Goal: Task Accomplishment & Management: Complete application form

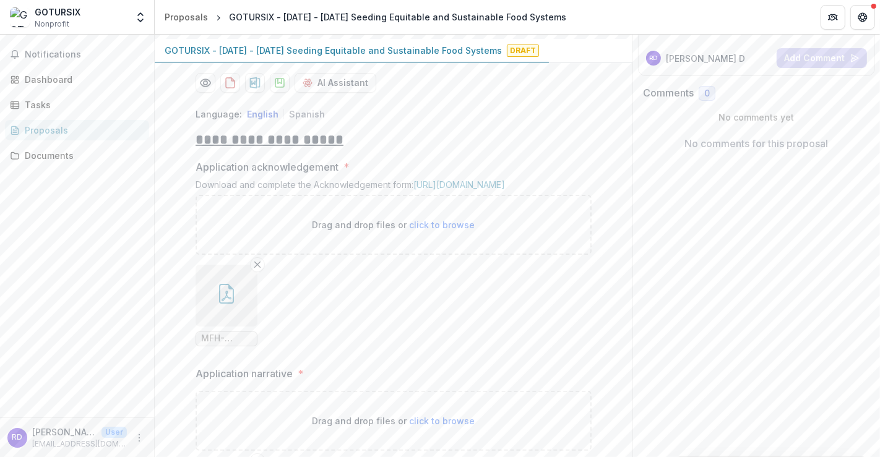
scroll to position [240, 0]
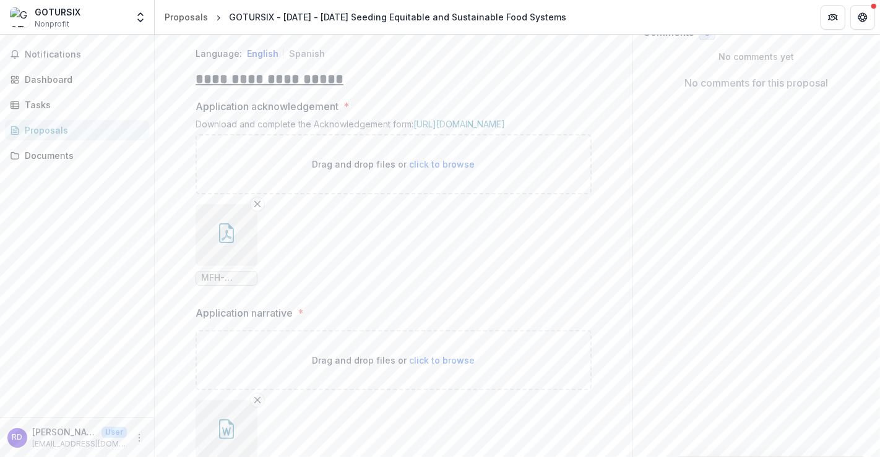
click at [230, 243] on icon "button" at bounding box center [226, 233] width 20 height 20
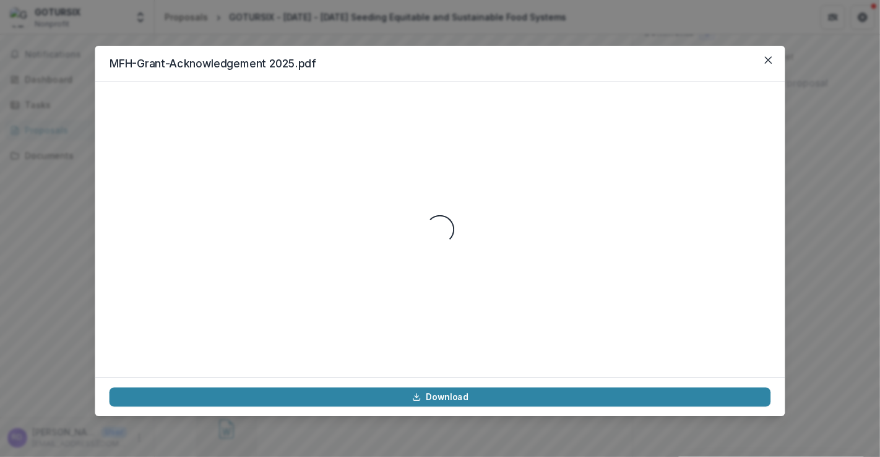
click at [230, 332] on div "Loading..." at bounding box center [439, 229] width 661 height 267
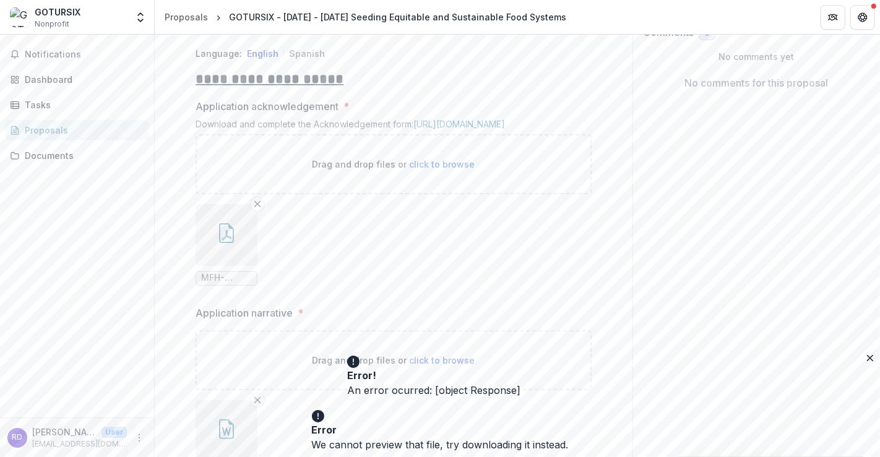
click at [289, 286] on ul "MFH-Grant-Acknowledgement 2025.pdf" at bounding box center [393, 245] width 396 height 82
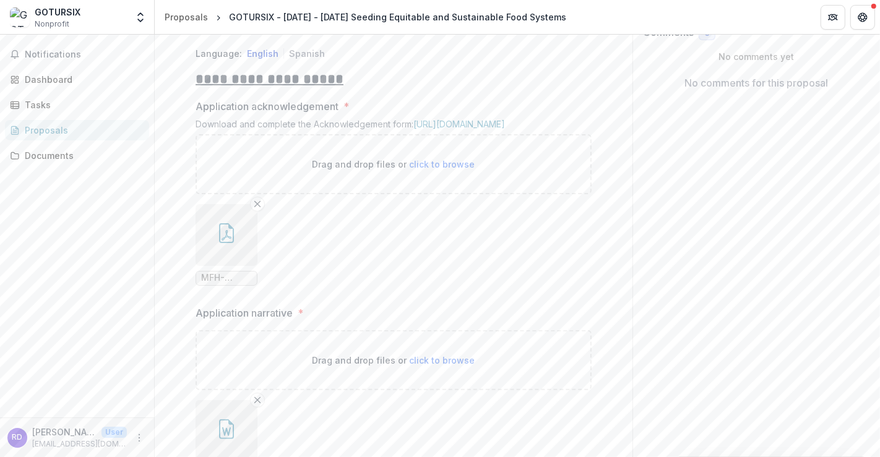
click at [240, 266] on button "button" at bounding box center [226, 235] width 62 height 62
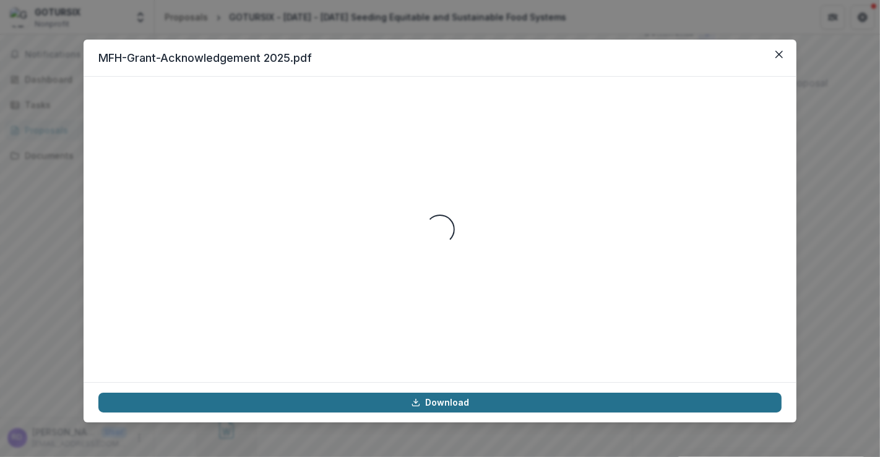
click at [400, 404] on link "Download" at bounding box center [439, 403] width 683 height 20
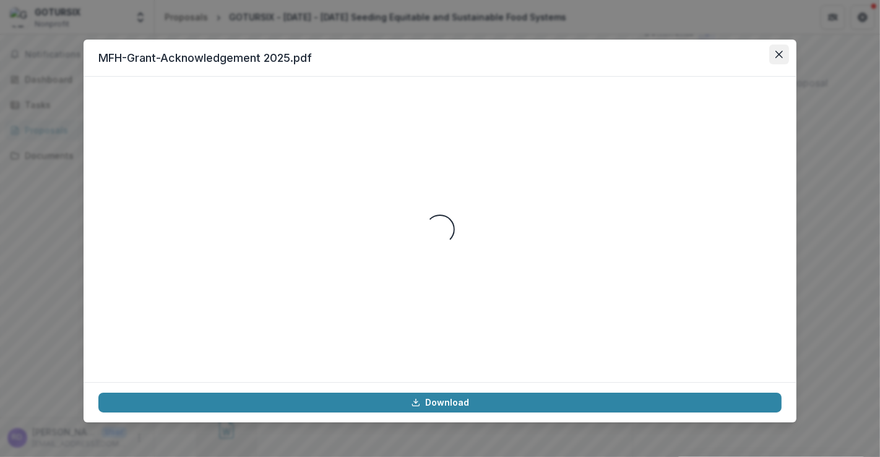
click at [781, 59] on button "Close" at bounding box center [779, 55] width 20 height 20
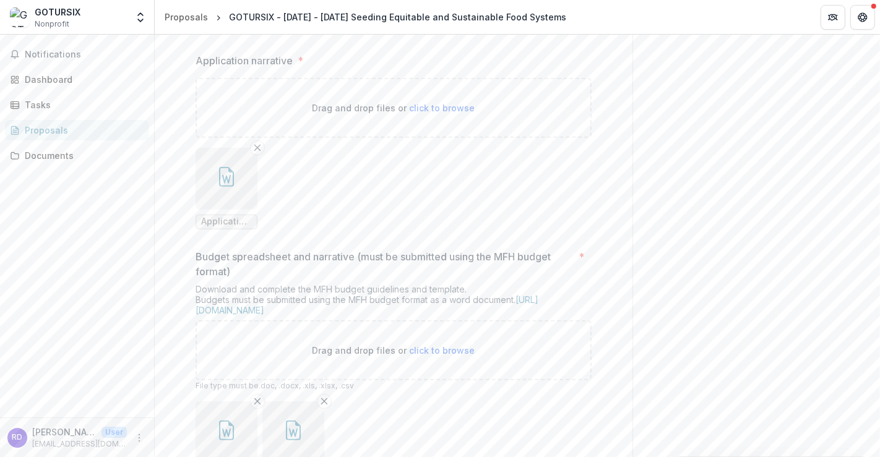
scroll to position [515, 0]
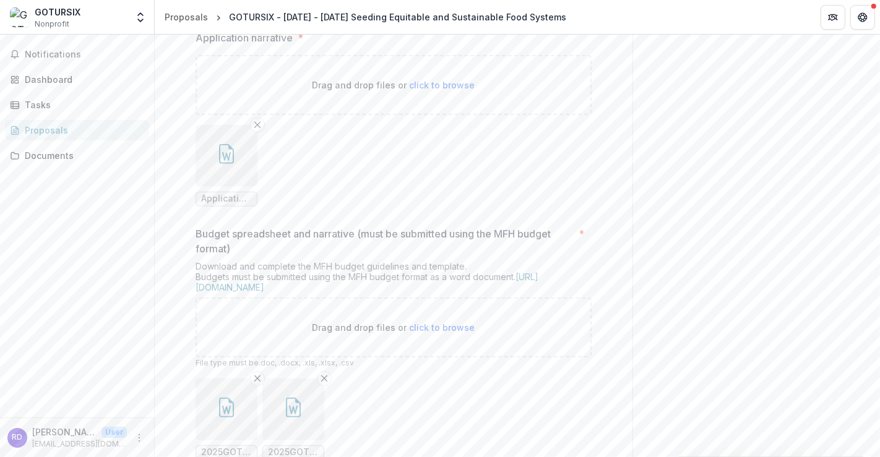
click at [246, 187] on button "button" at bounding box center [226, 156] width 62 height 62
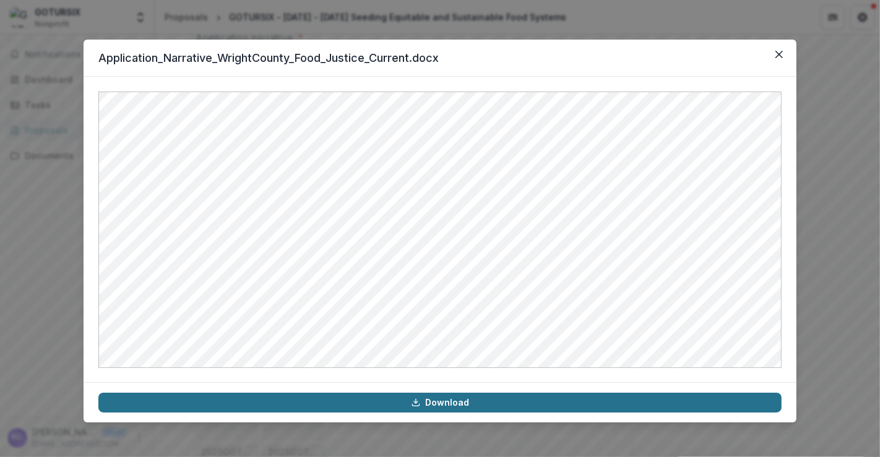
click at [347, 405] on link "Download" at bounding box center [439, 403] width 683 height 20
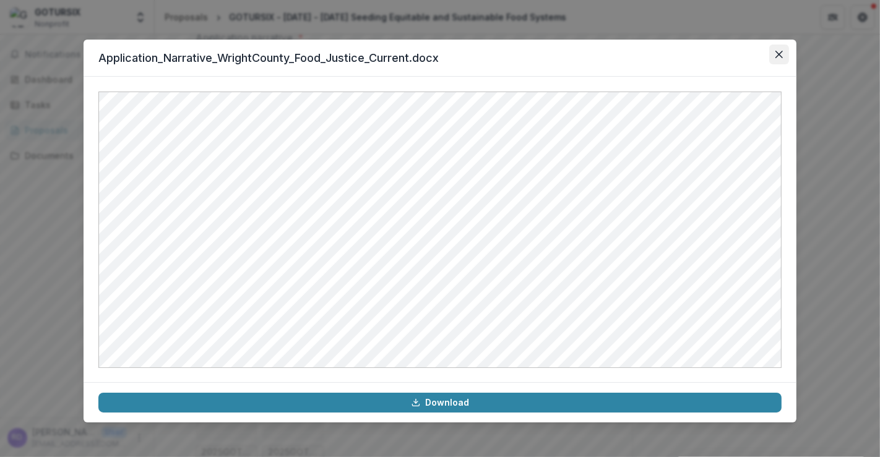
click at [779, 51] on icon "Close" at bounding box center [778, 54] width 7 height 7
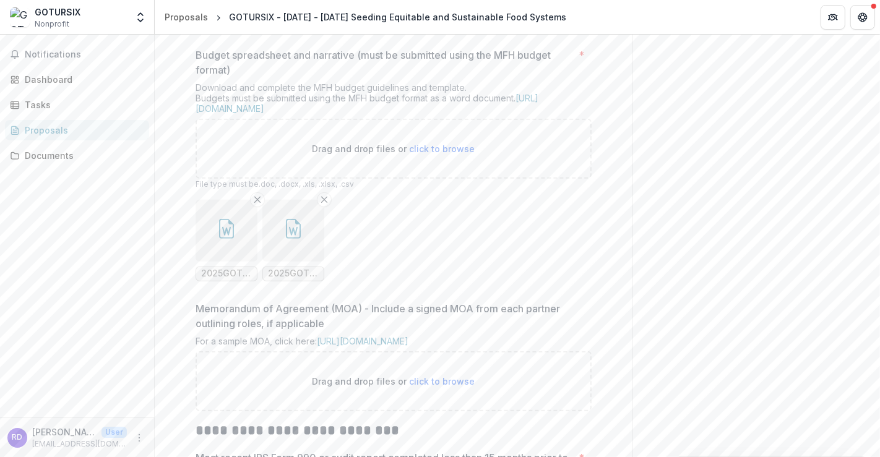
scroll to position [721, 0]
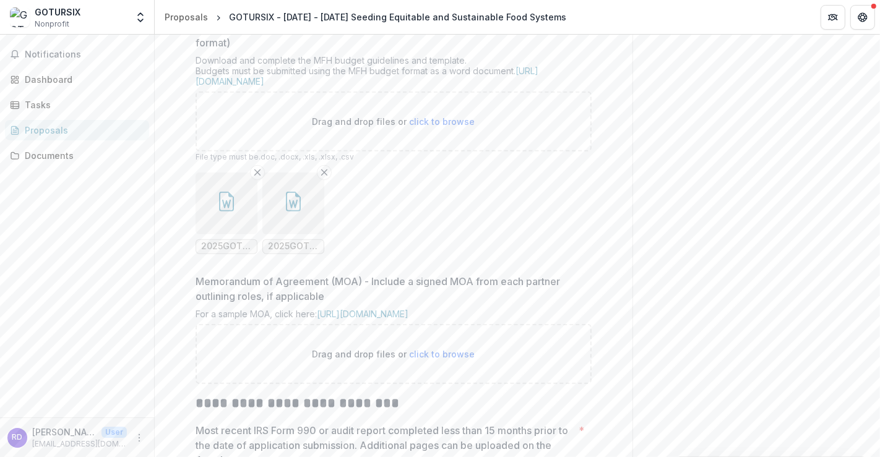
click at [290, 212] on icon "button" at bounding box center [293, 202] width 15 height 20
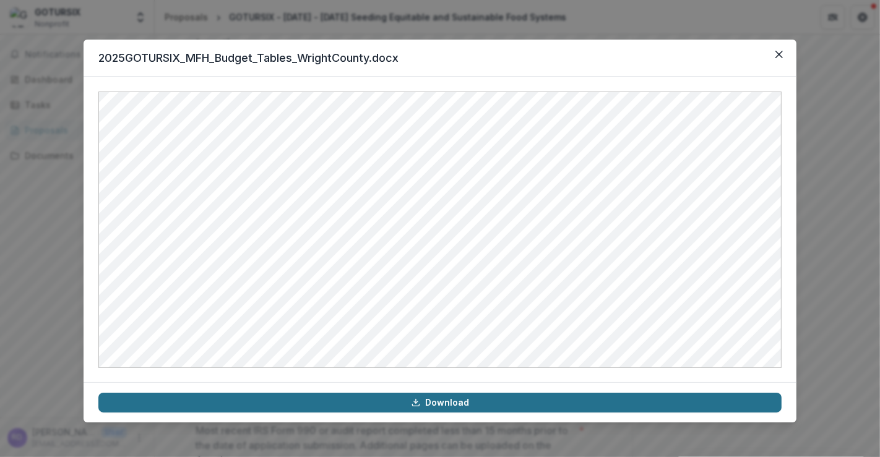
click at [356, 402] on link "Download" at bounding box center [439, 403] width 683 height 20
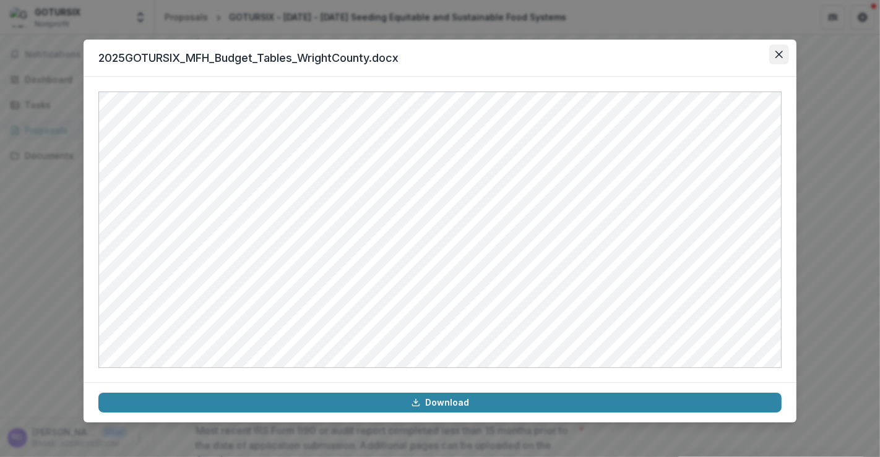
click at [778, 57] on icon "Close" at bounding box center [778, 54] width 7 height 7
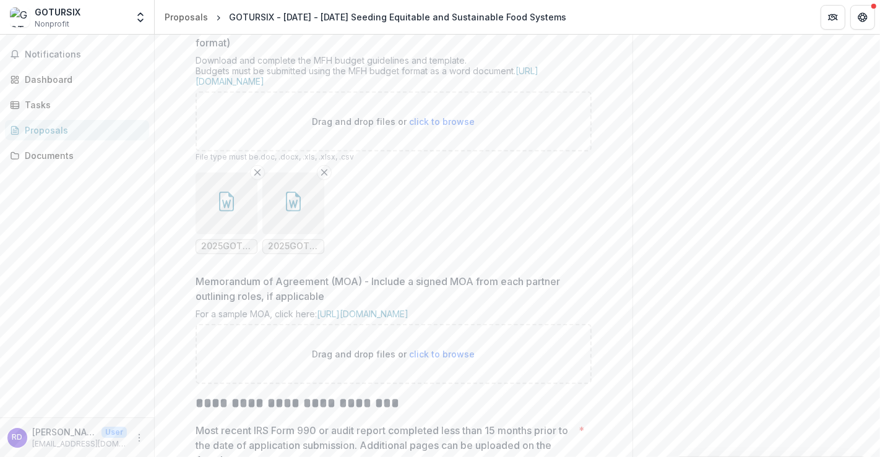
click at [219, 234] on button "button" at bounding box center [226, 204] width 62 height 62
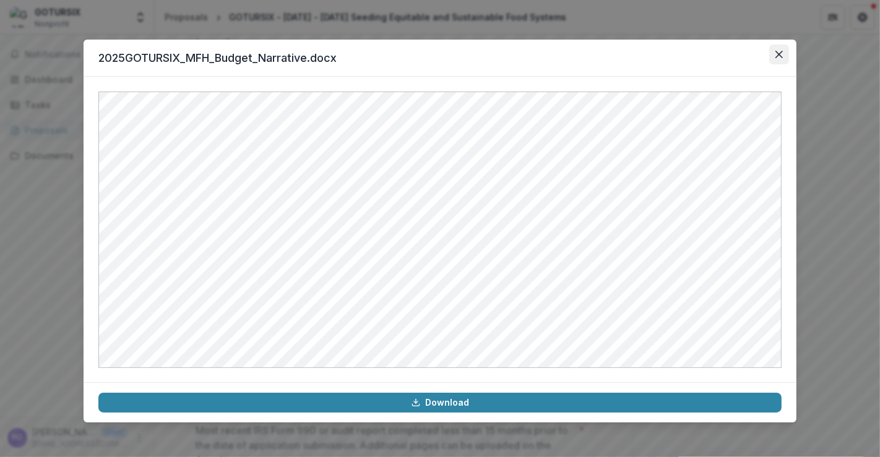
click at [779, 54] on icon "Close" at bounding box center [778, 54] width 7 height 7
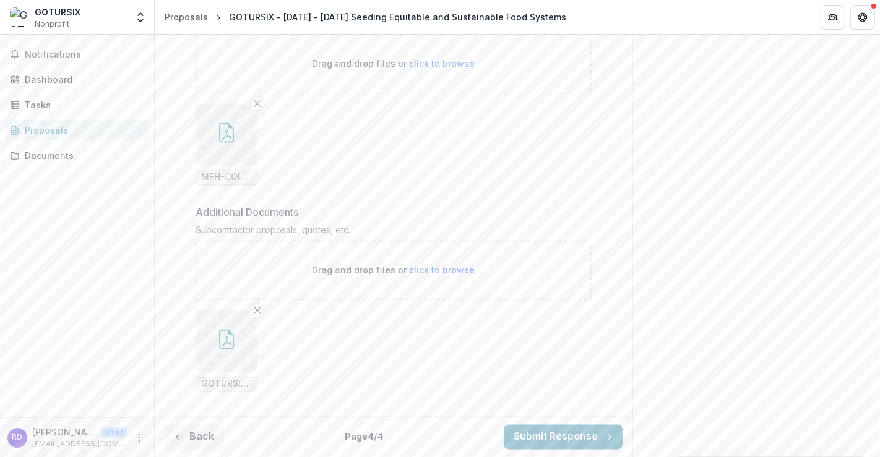
scroll to position [2096, 0]
click at [221, 356] on button "button" at bounding box center [226, 342] width 62 height 62
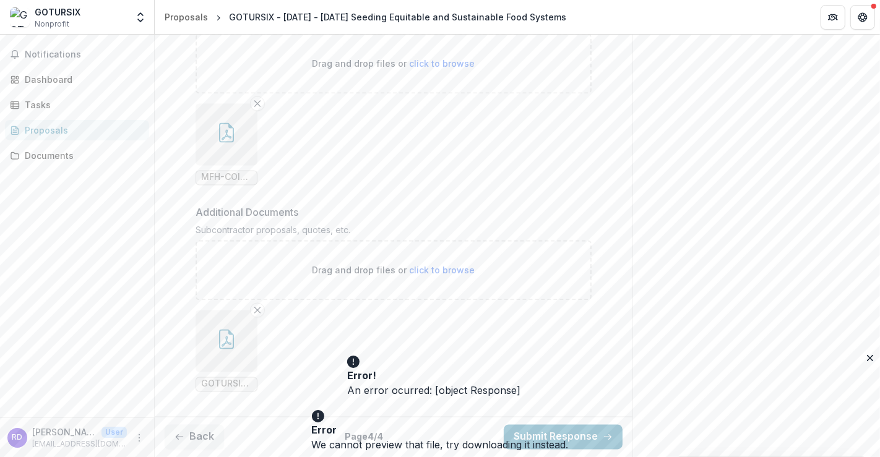
click at [221, 356] on button "button" at bounding box center [226, 342] width 62 height 62
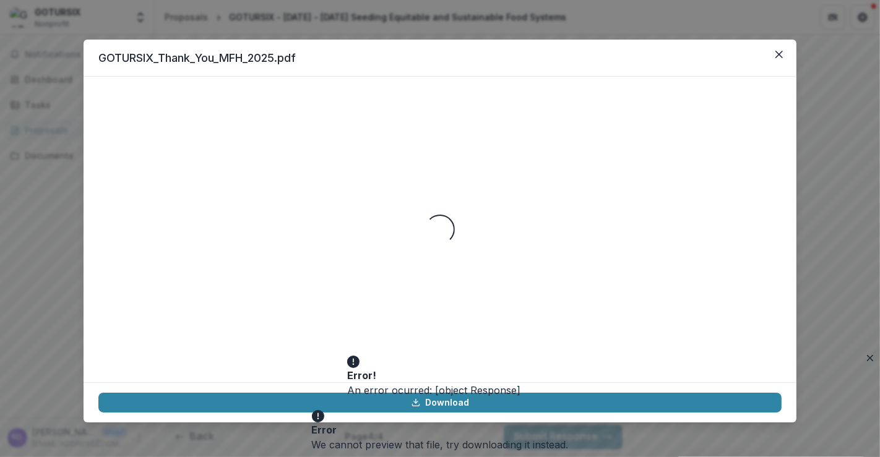
click at [221, 356] on div "Loading..." at bounding box center [439, 230] width 683 height 276
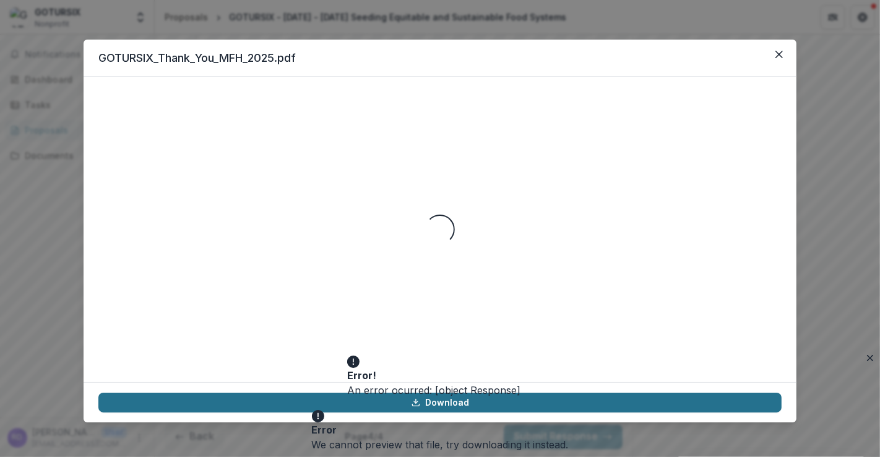
click at [228, 401] on link "Download" at bounding box center [439, 403] width 683 height 20
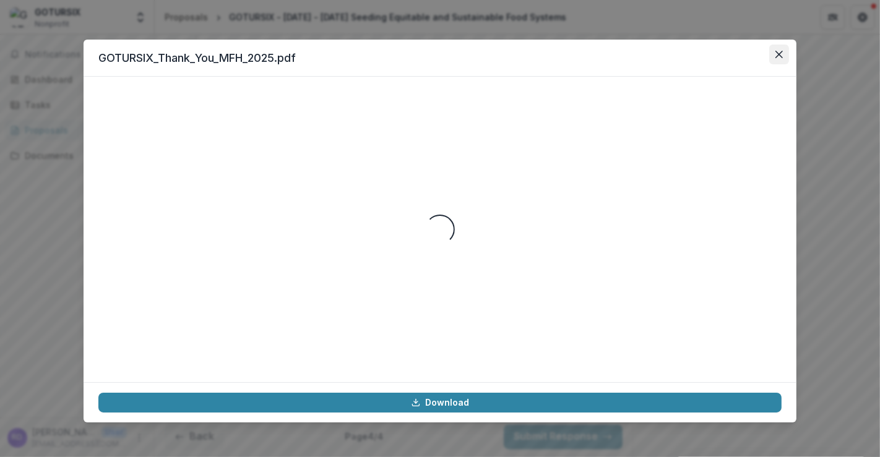
click at [777, 53] on icon "Close" at bounding box center [778, 54] width 7 height 7
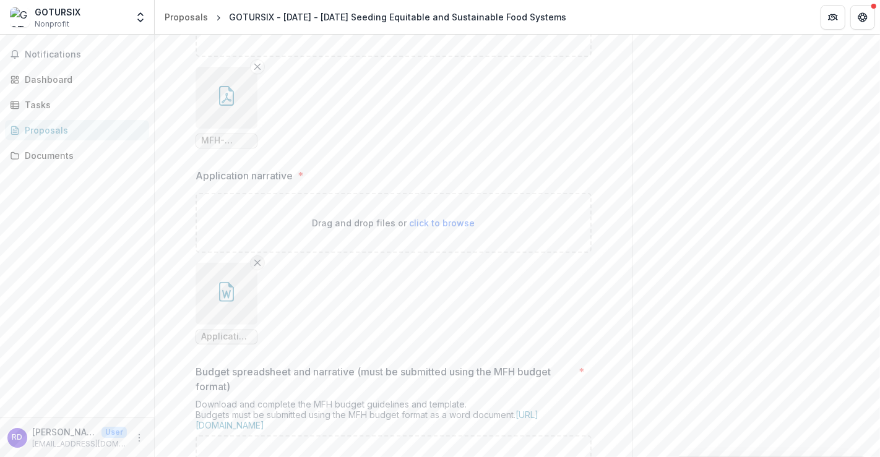
scroll to position [446, 0]
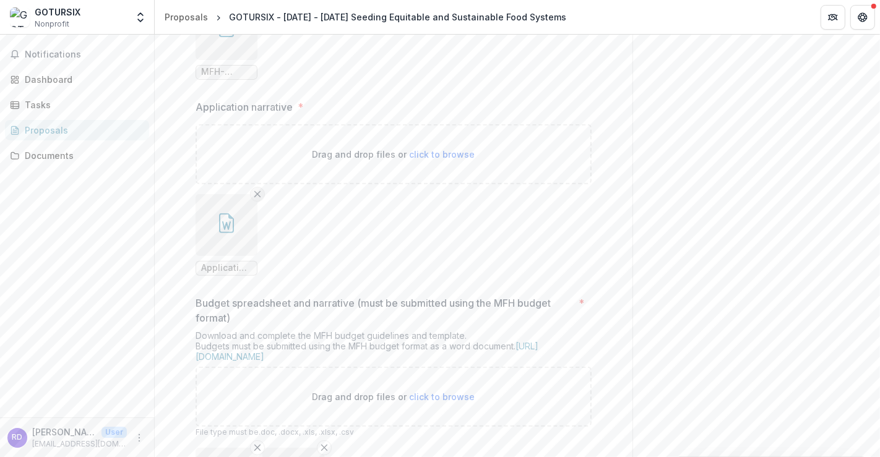
click at [254, 199] on icon "Remove File" at bounding box center [257, 194] width 10 height 10
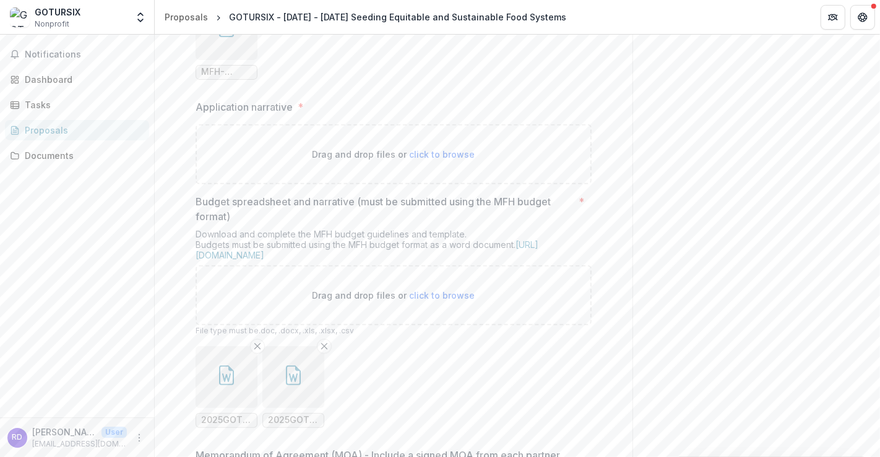
click at [419, 160] on span "click to browse" at bounding box center [442, 154] width 66 height 11
type input "**********"
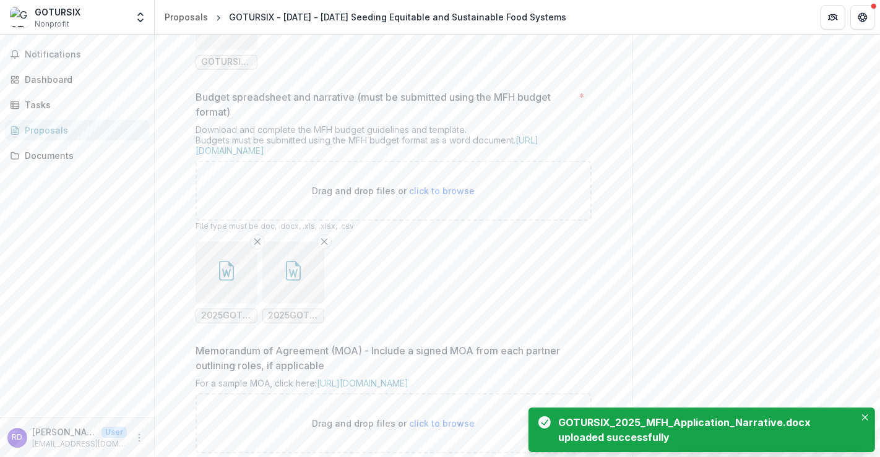
scroll to position [721, 0]
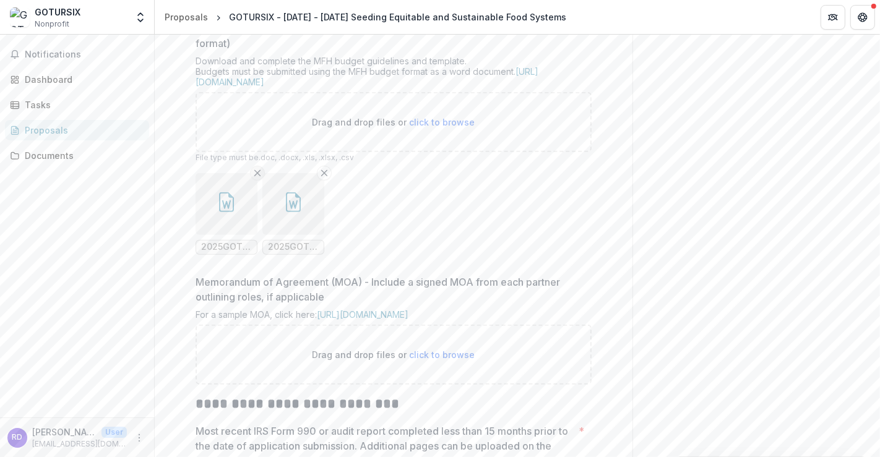
click at [258, 178] on icon "Remove File" at bounding box center [257, 173] width 10 height 10
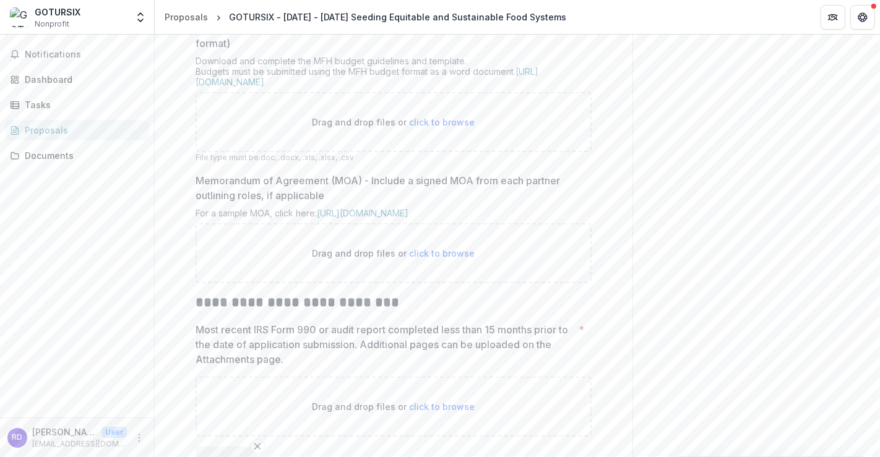
click at [447, 127] on span "click to browse" at bounding box center [442, 122] width 66 height 11
type input "**********"
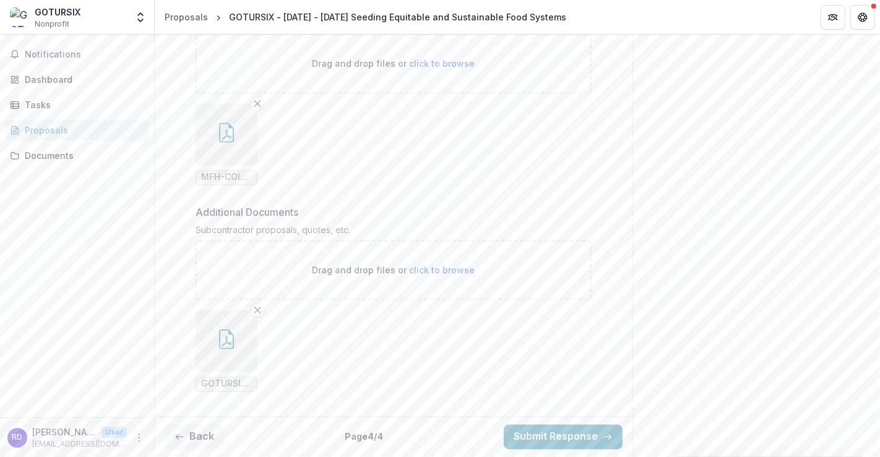
scroll to position [2096, 0]
click at [254, 308] on icon "Remove File" at bounding box center [257, 311] width 10 height 10
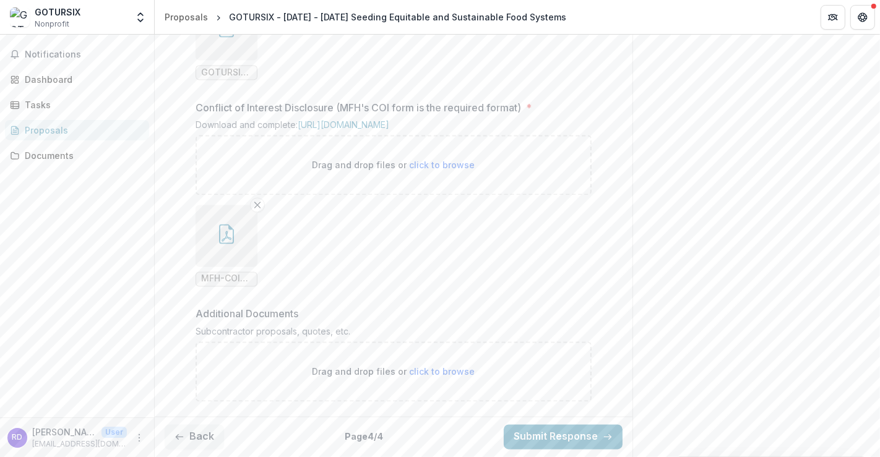
scroll to position [1994, 0]
click at [444, 374] on span "click to browse" at bounding box center [442, 372] width 66 height 11
type input "**********"
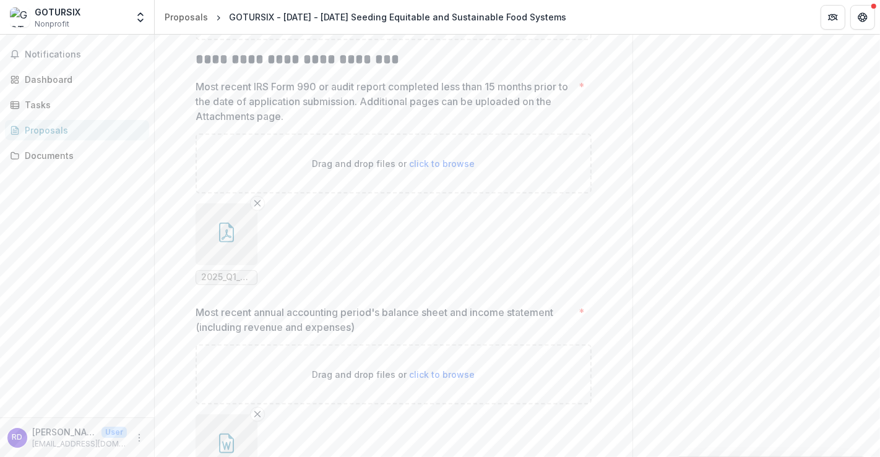
scroll to position [997, 0]
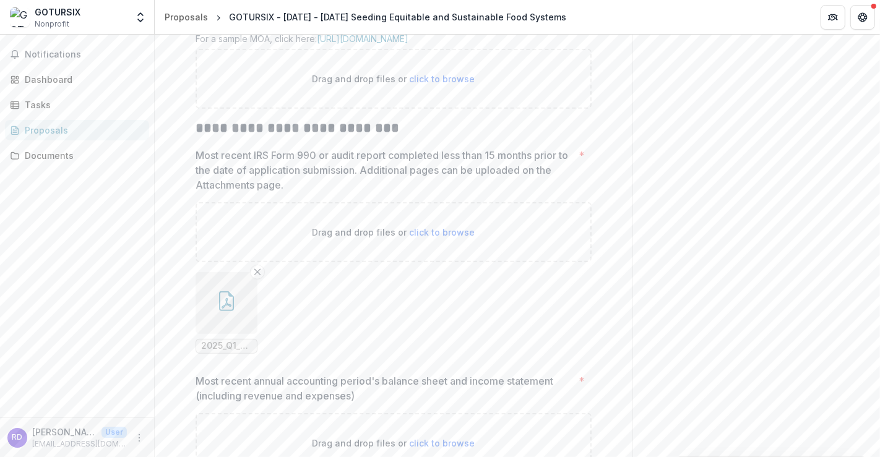
click at [427, 84] on span "click to browse" at bounding box center [442, 79] width 66 height 11
type input "**********"
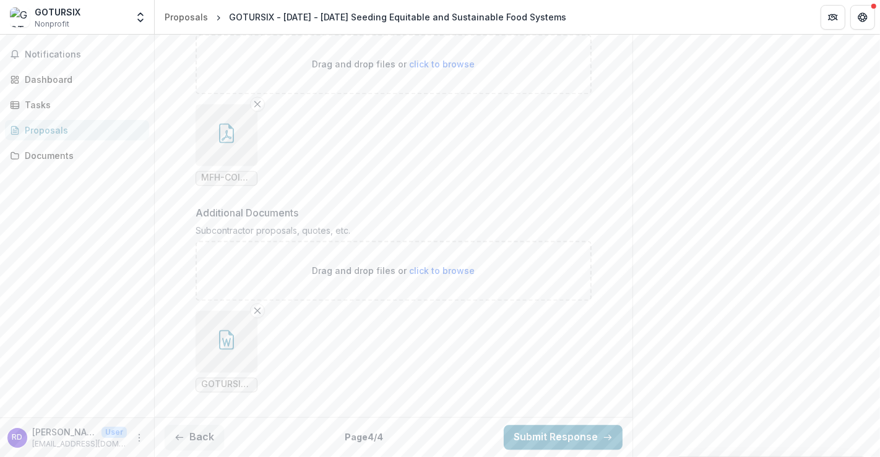
scroll to position [2197, 0]
click at [565, 435] on button "Submit Response" at bounding box center [563, 437] width 119 height 25
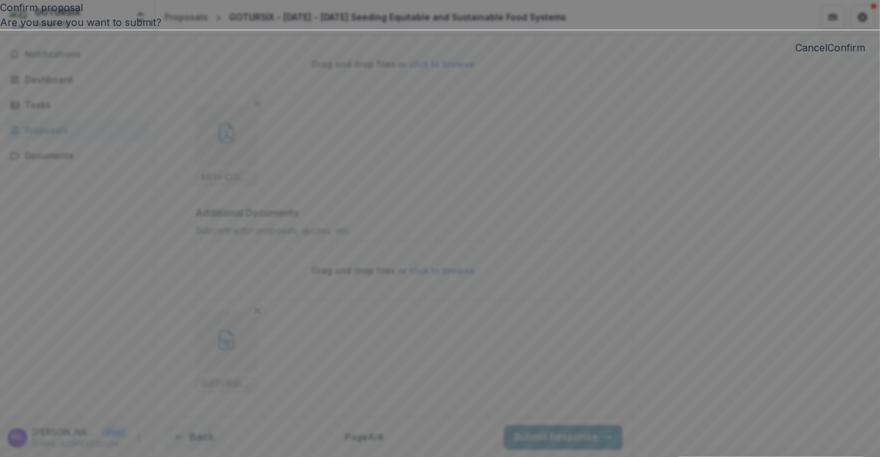
click at [827, 55] on button "Confirm" at bounding box center [846, 47] width 38 height 15
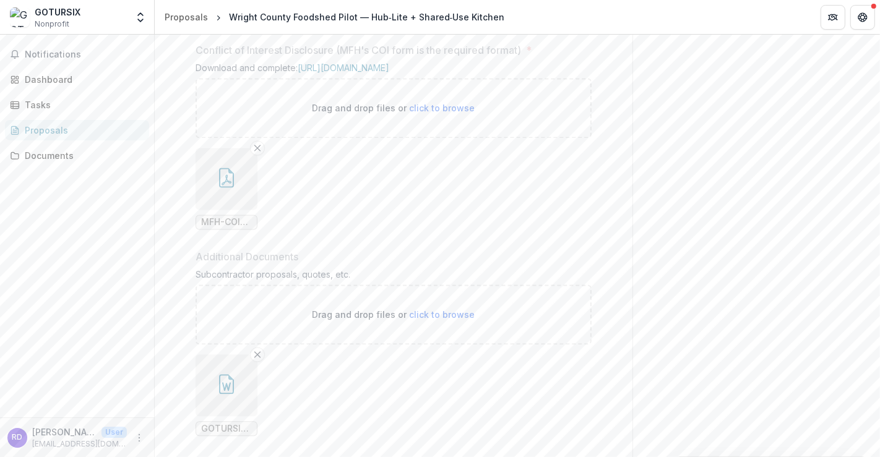
scroll to position [2222, 0]
click at [51, 49] on span "Notifications" at bounding box center [83, 54] width 116 height 11
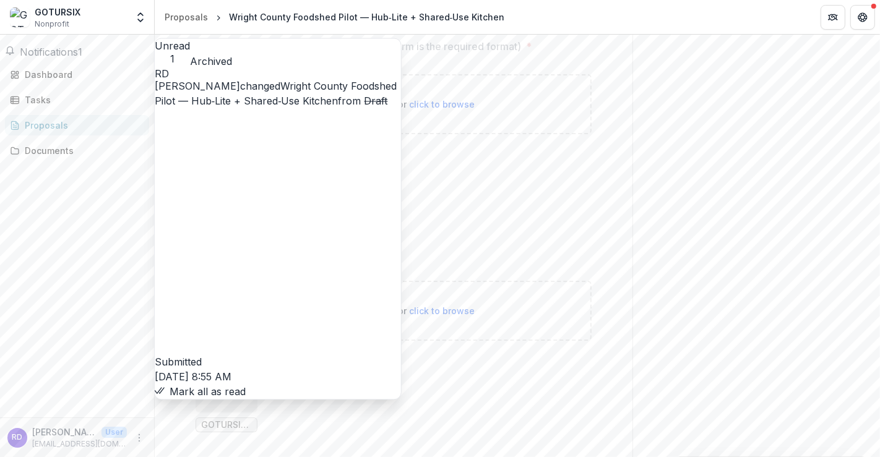
click at [246, 385] on button "Mark all as read" at bounding box center [200, 392] width 91 height 15
